Goal: Task Accomplishment & Management: Manage account settings

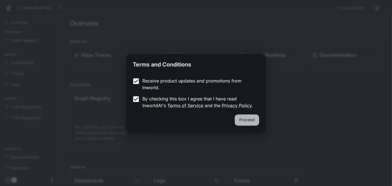
click at [248, 117] on button "Proceed" at bounding box center [247, 120] width 24 height 11
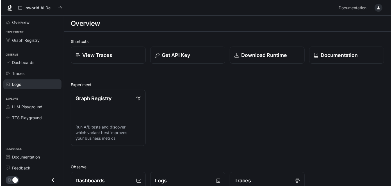
scroll to position [131, 0]
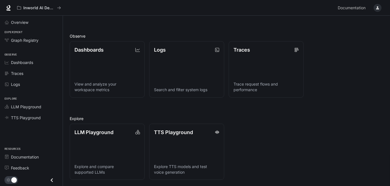
click at [375, 5] on div "button" at bounding box center [378, 8] width 8 height 8
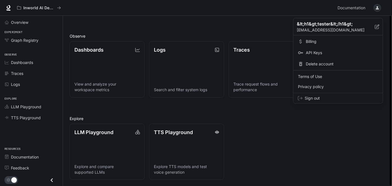
click at [315, 97] on span "Sign out" at bounding box center [342, 99] width 74 height 6
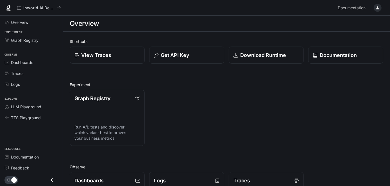
click at [378, 4] on div "button" at bounding box center [378, 8] width 8 height 8
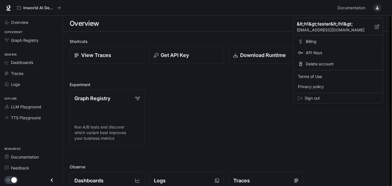
click at [315, 99] on span "Sign out" at bounding box center [342, 99] width 74 height 6
